Goal: Information Seeking & Learning: Learn about a topic

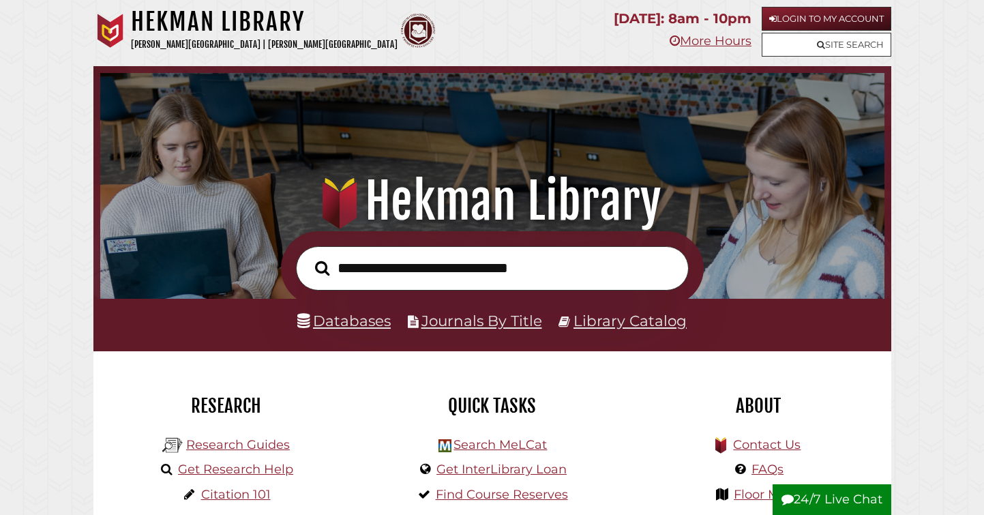
scroll to position [259, 777]
click at [349, 327] on link "Databases" at bounding box center [343, 321] width 93 height 18
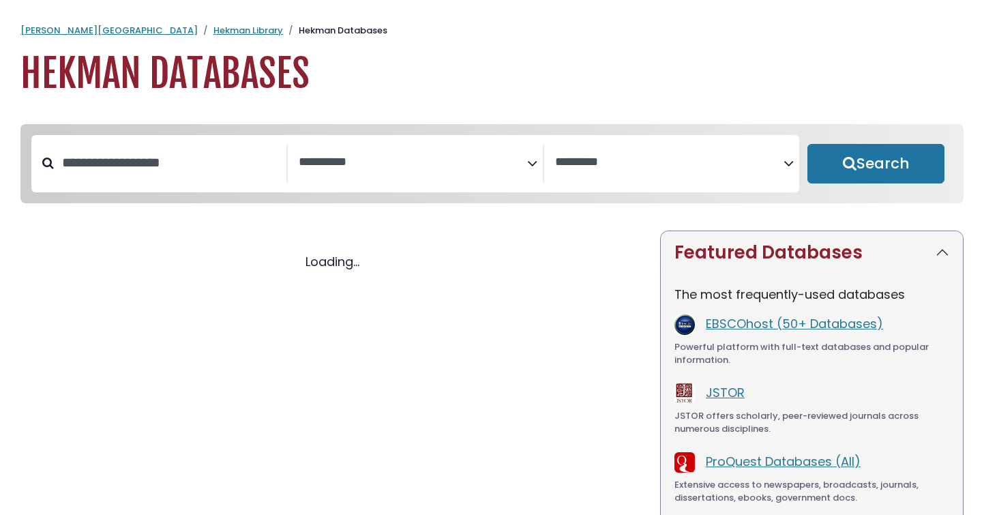
select select "Database Subject Filter"
select select "Database Vendors Filter"
select select "Database Subject Filter"
select select "Database Vendors Filter"
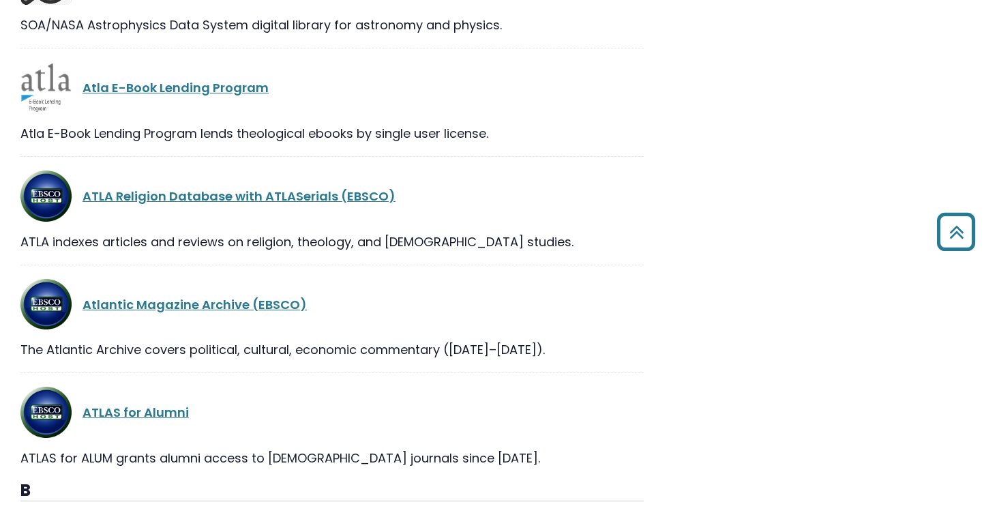
scroll to position [3613, 0]
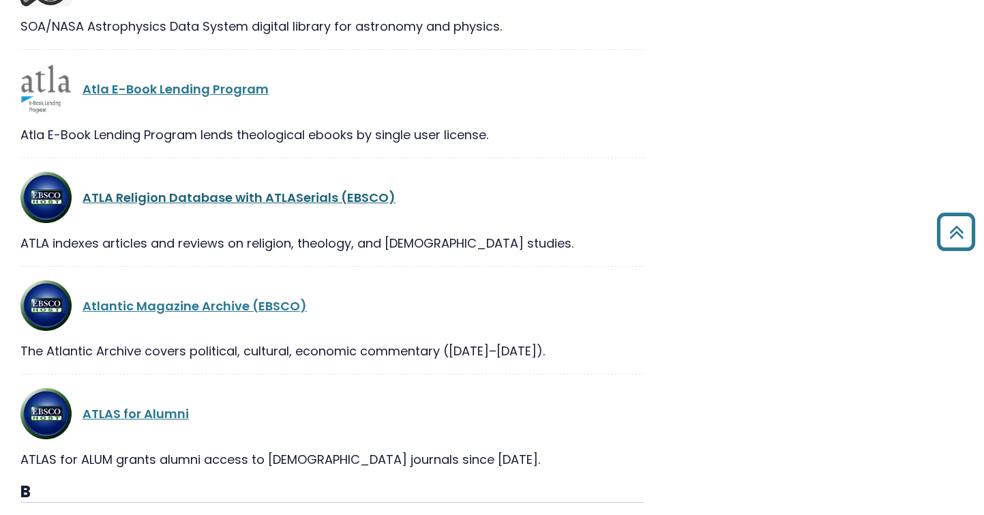
click at [227, 201] on link "ATLA Religion Database with ATLASerials (EBSCO)" at bounding box center [239, 197] width 313 height 17
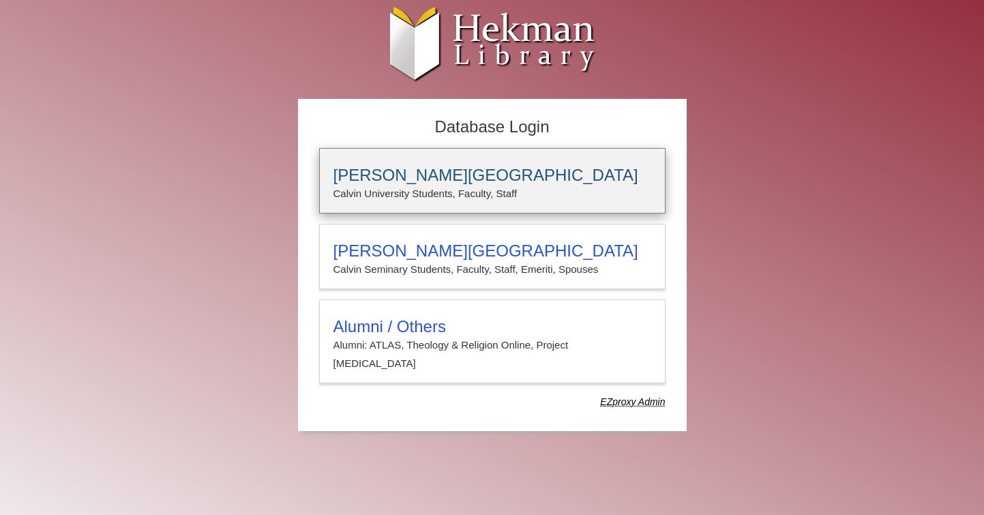
type input "**********"
click at [447, 176] on h3 "[PERSON_NAME][GEOGRAPHIC_DATA]" at bounding box center [492, 175] width 318 height 19
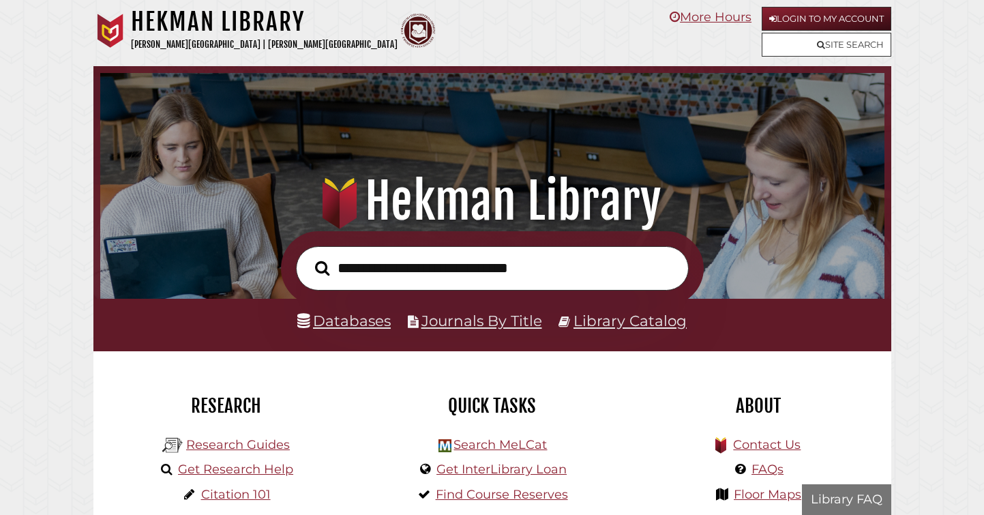
scroll to position [259, 777]
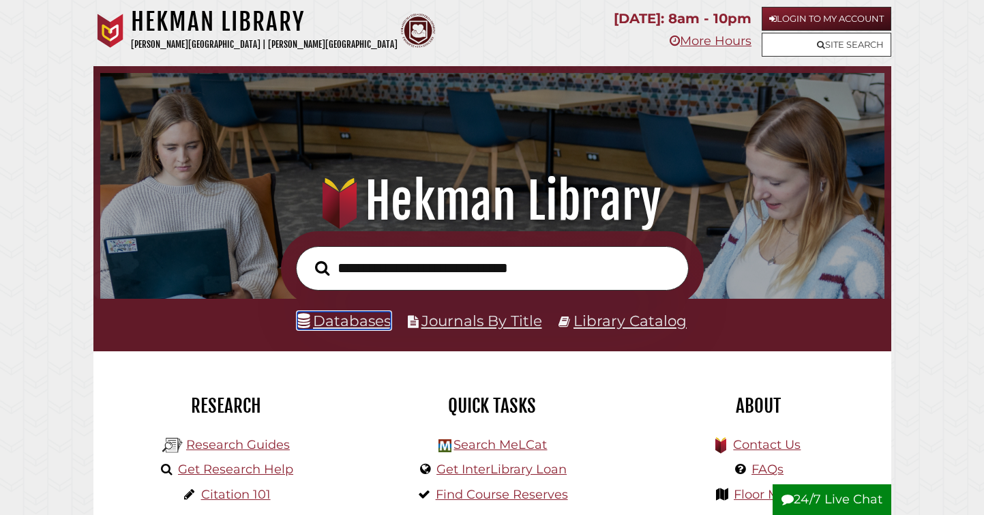
click at [343, 320] on link "Databases" at bounding box center [343, 321] width 93 height 18
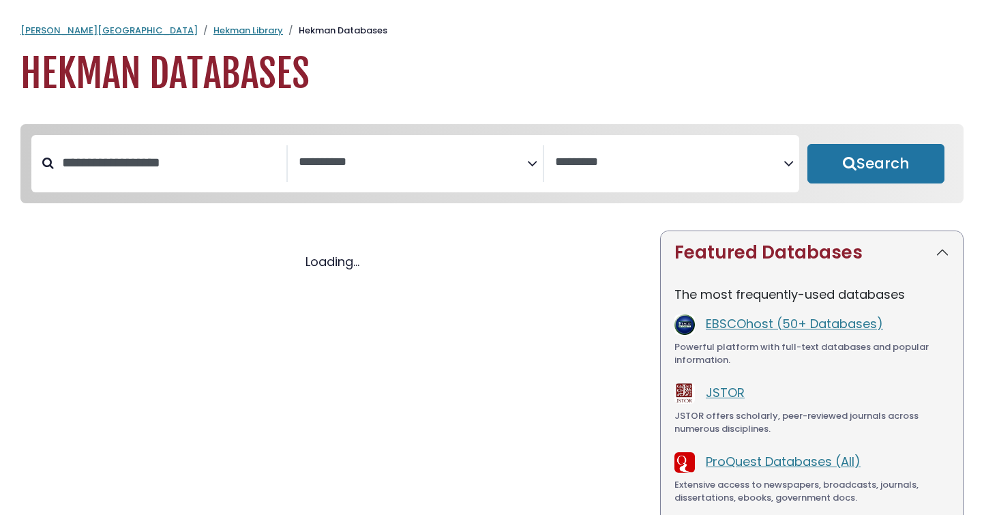
select select "Database Subject Filter"
select select "Database Vendors Filter"
select select "Database Subject Filter"
select select "Database Vendors Filter"
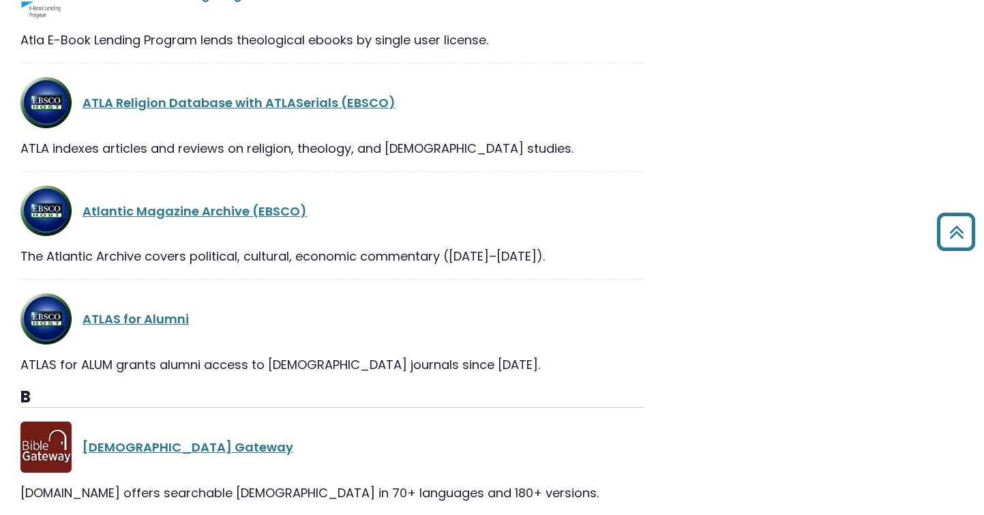
scroll to position [3705, 0]
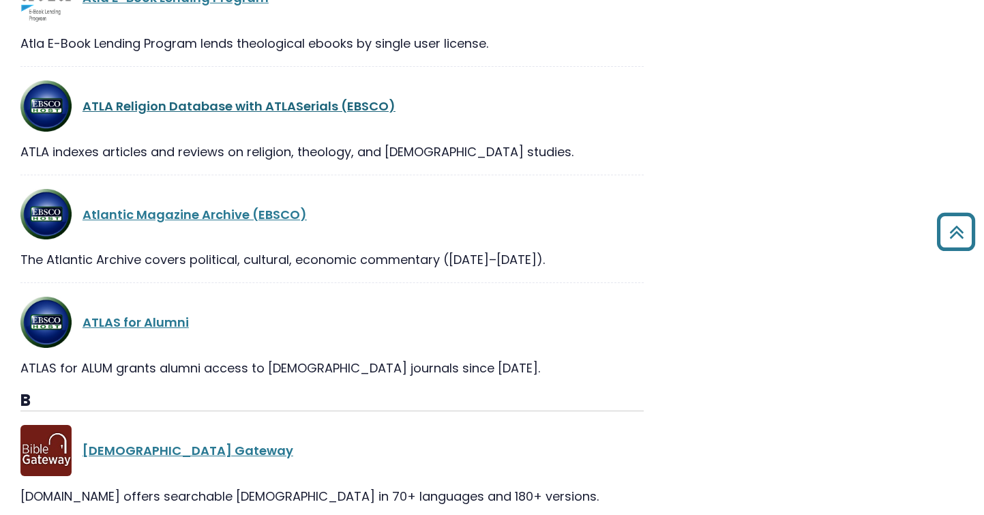
click at [239, 110] on link "ATLA Religion Database with ATLASerials (EBSCO)" at bounding box center [239, 106] width 313 height 17
